Goal: Share content

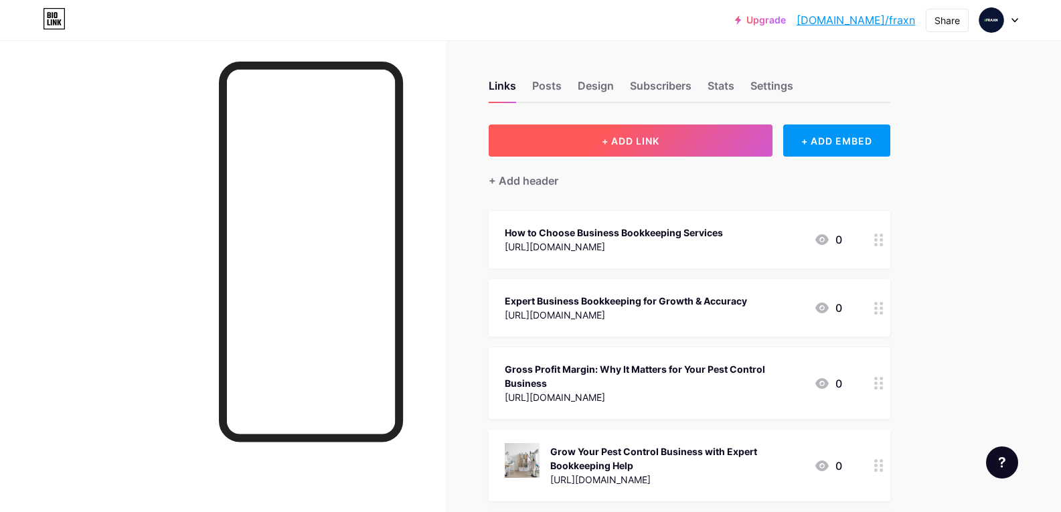
click at [657, 139] on span "+ ADD LINK" at bounding box center [631, 140] width 58 height 11
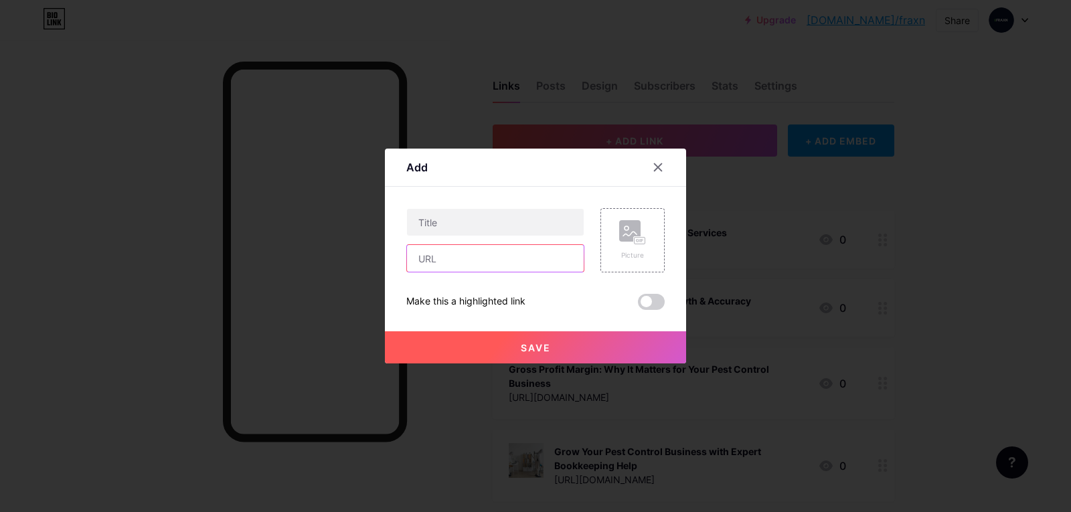
click at [438, 262] on input "text" at bounding box center [495, 258] width 177 height 27
paste input "[URL][DOMAIN_NAME]"
type input "[URL][DOMAIN_NAME]"
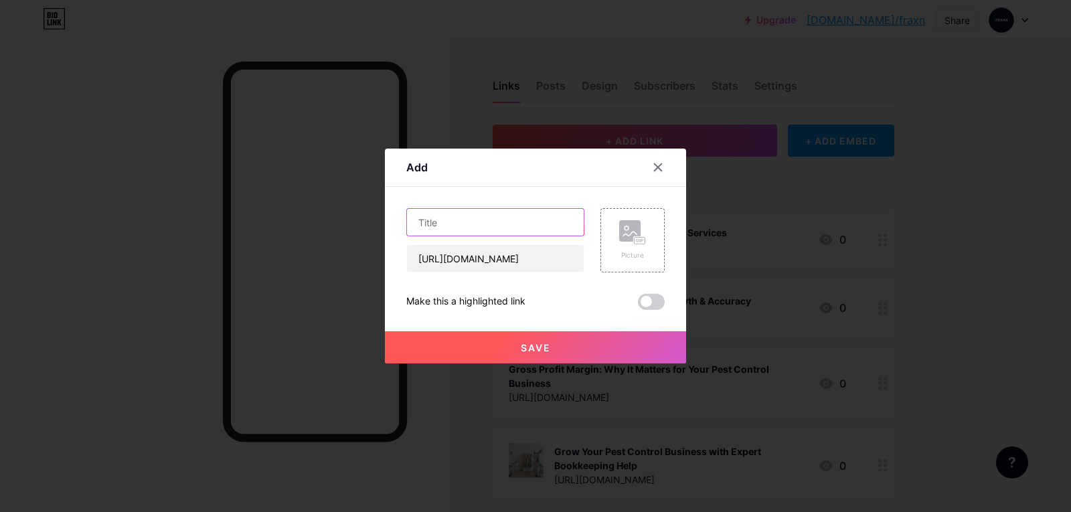
click at [440, 226] on input "text" at bounding box center [495, 222] width 177 height 27
paste input "The Pest Control Accounting Guide for Smooth Tax Season"
type input "The Pest Control Accounting Guide for Smooth Tax Season"
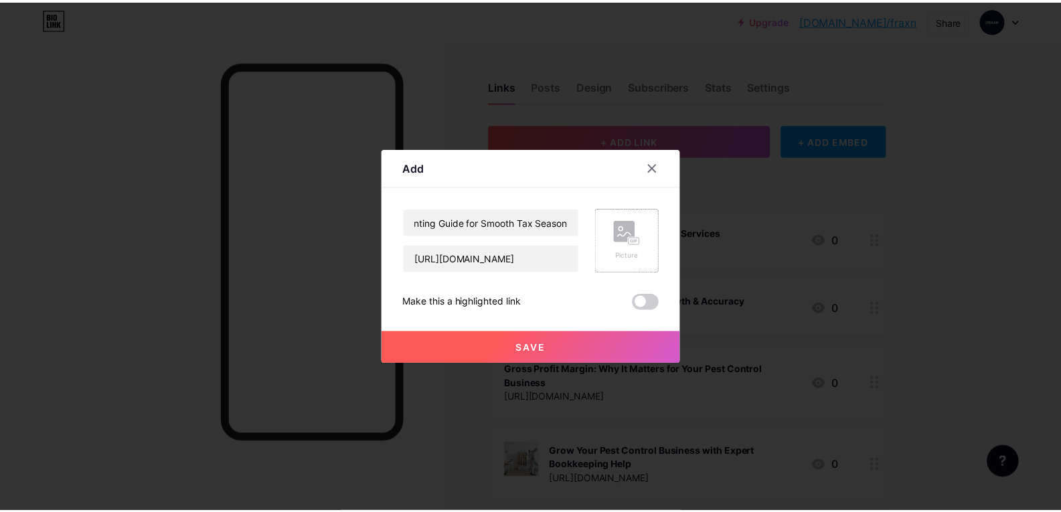
scroll to position [0, 0]
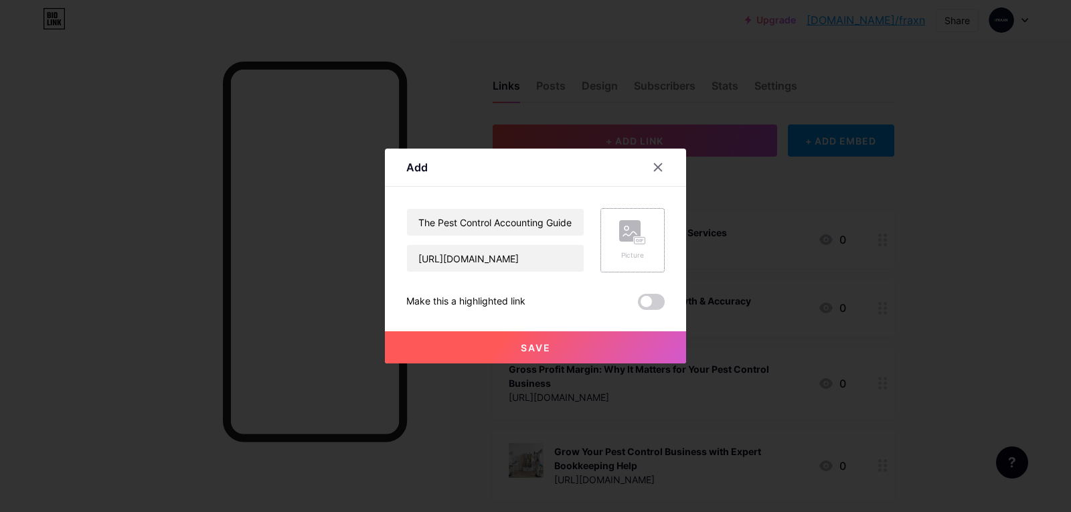
click at [642, 250] on div "Picture" at bounding box center [632, 255] width 27 height 10
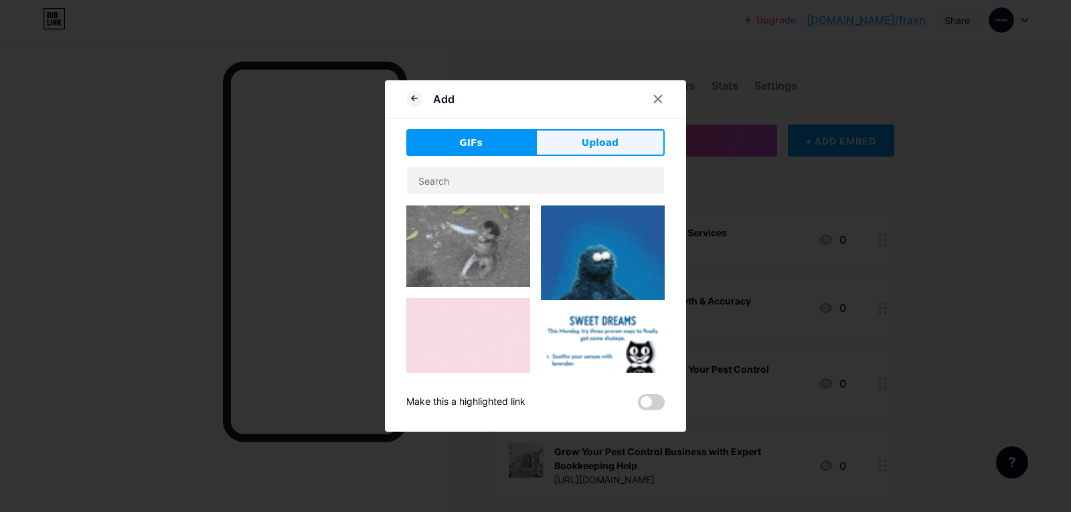
click at [619, 131] on button "Upload" at bounding box center [599, 142] width 129 height 27
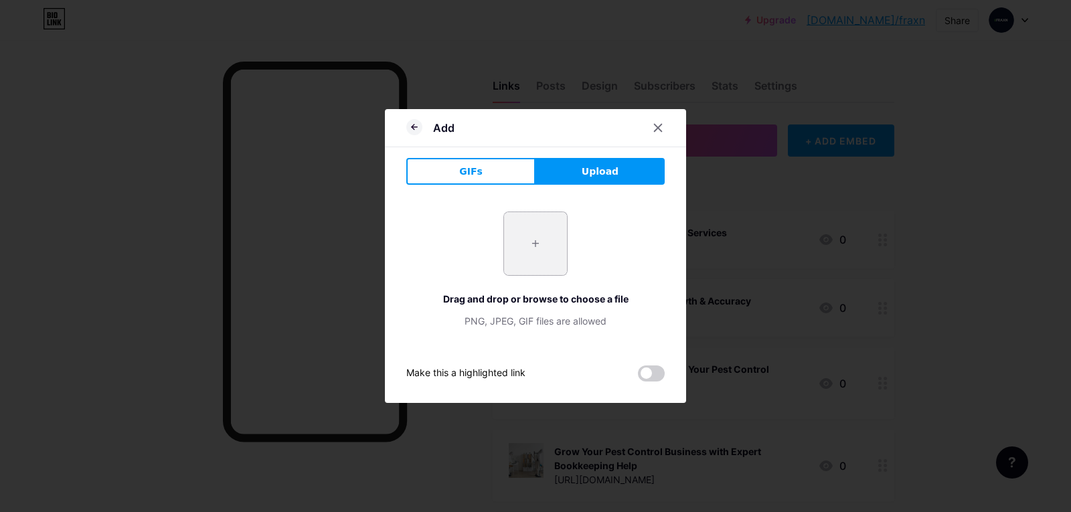
click at [531, 233] on input "file" at bounding box center [535, 243] width 63 height 63
type input "C:\fakepath\2148848604.jpg"
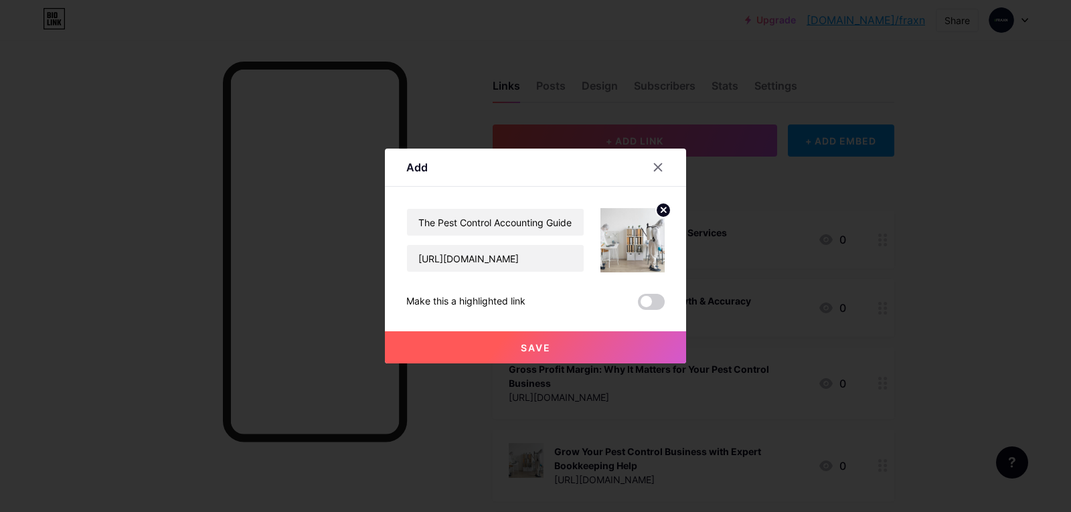
click at [546, 343] on span "Save" at bounding box center [536, 347] width 30 height 11
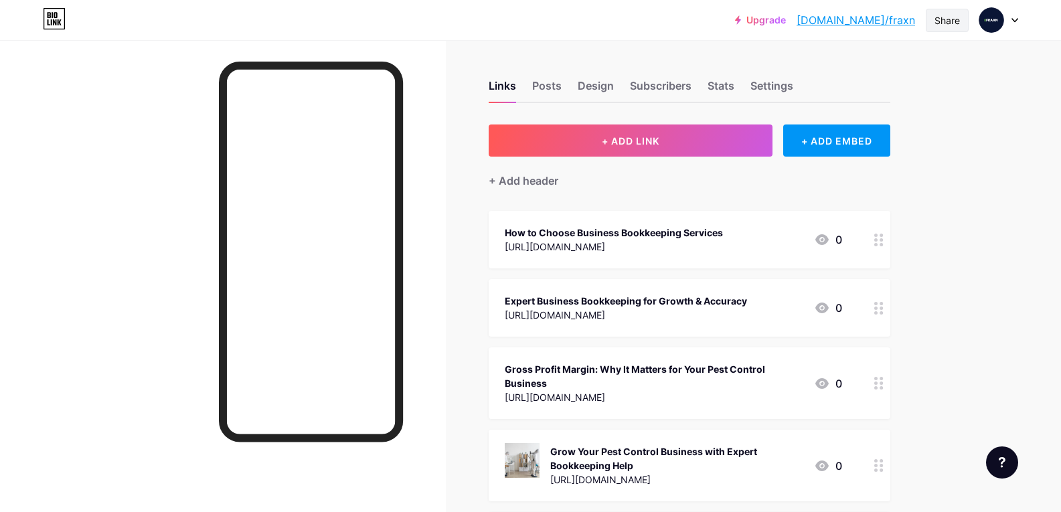
click at [950, 21] on div "Share" at bounding box center [946, 20] width 25 height 14
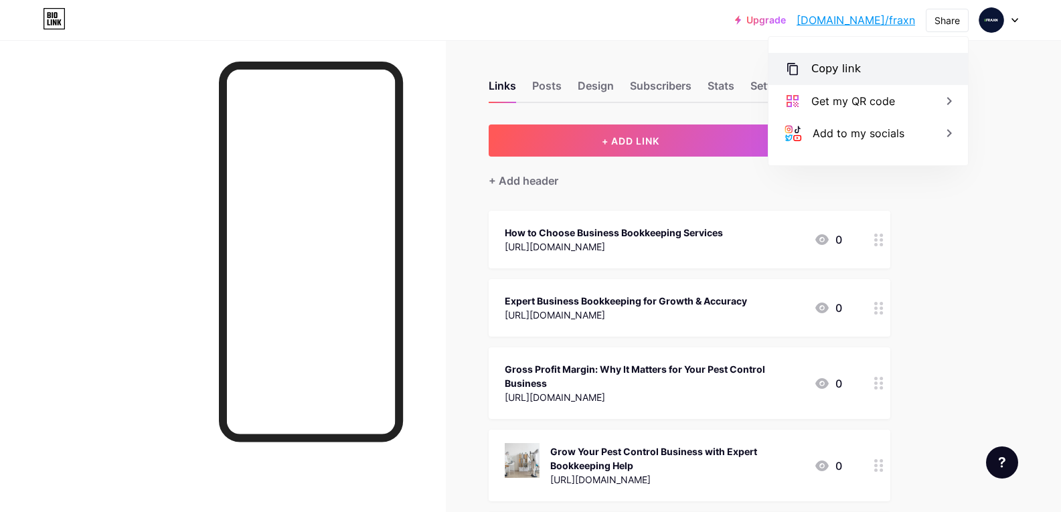
click at [832, 71] on div "Copy link" at bounding box center [836, 69] width 50 height 16
